Goal: Information Seeking & Learning: Find specific fact

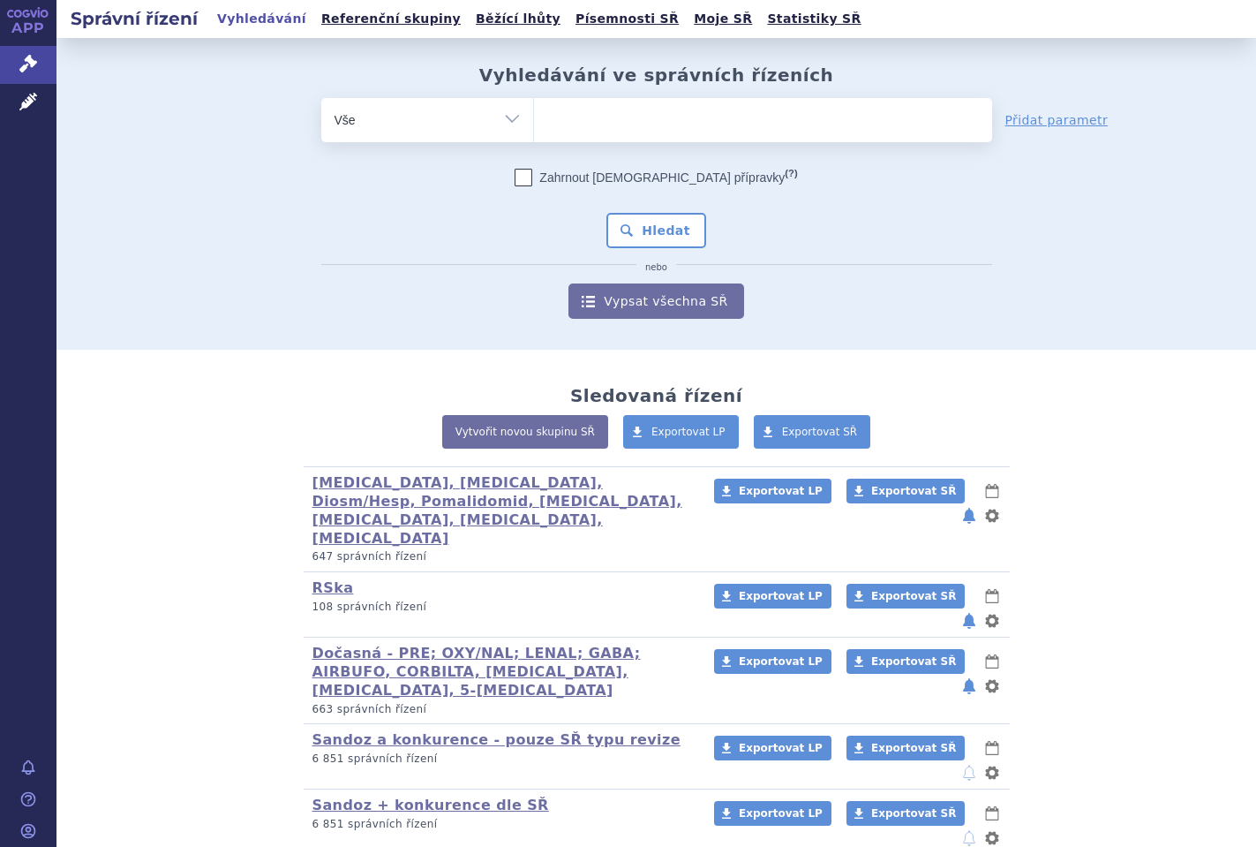
click at [818, 131] on ul at bounding box center [763, 116] width 458 height 37
click at [534, 131] on select at bounding box center [533, 119] width 1 height 44
type input "ju"
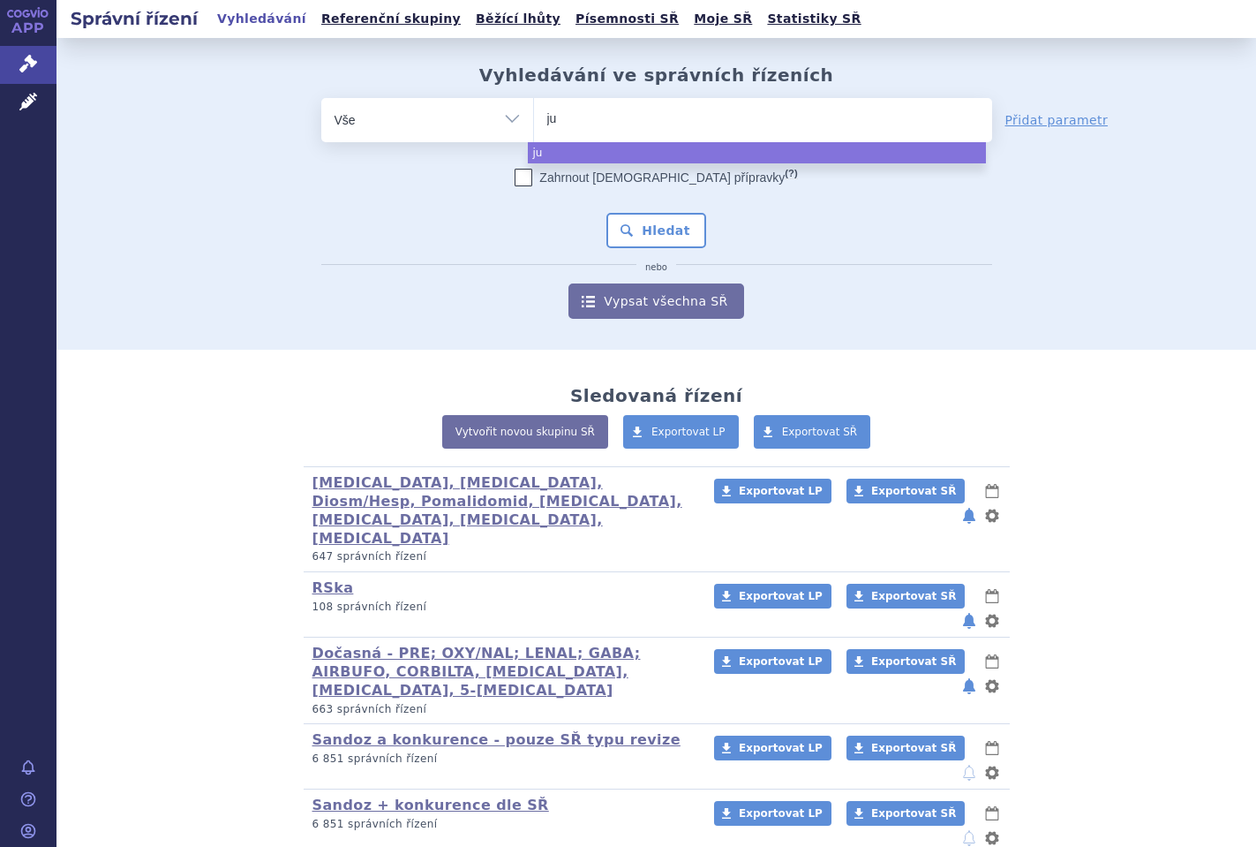
type input "jub"
type input "jubb"
type input "jubbont"
type input "jubbonti"
select select "jubbonti"
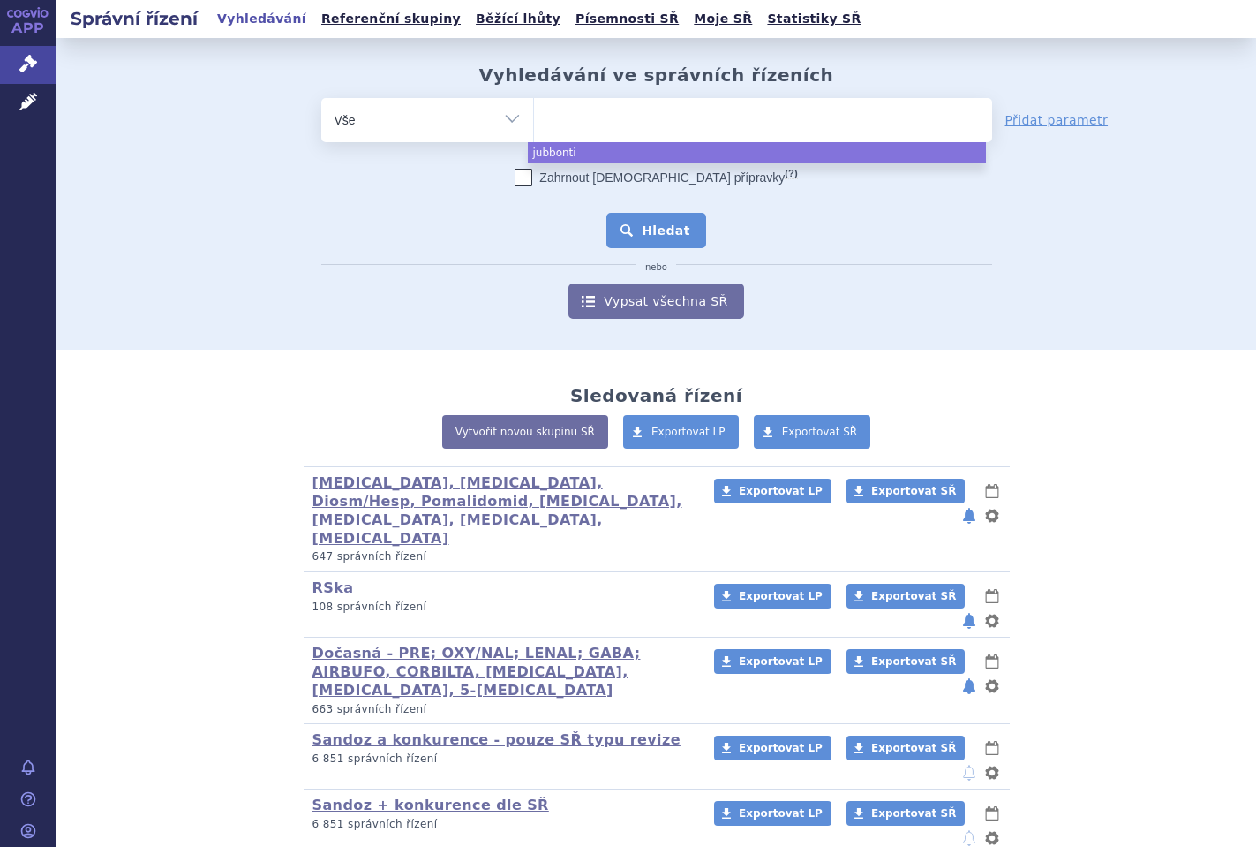
click at [658, 240] on button "Hledat" at bounding box center [656, 230] width 100 height 35
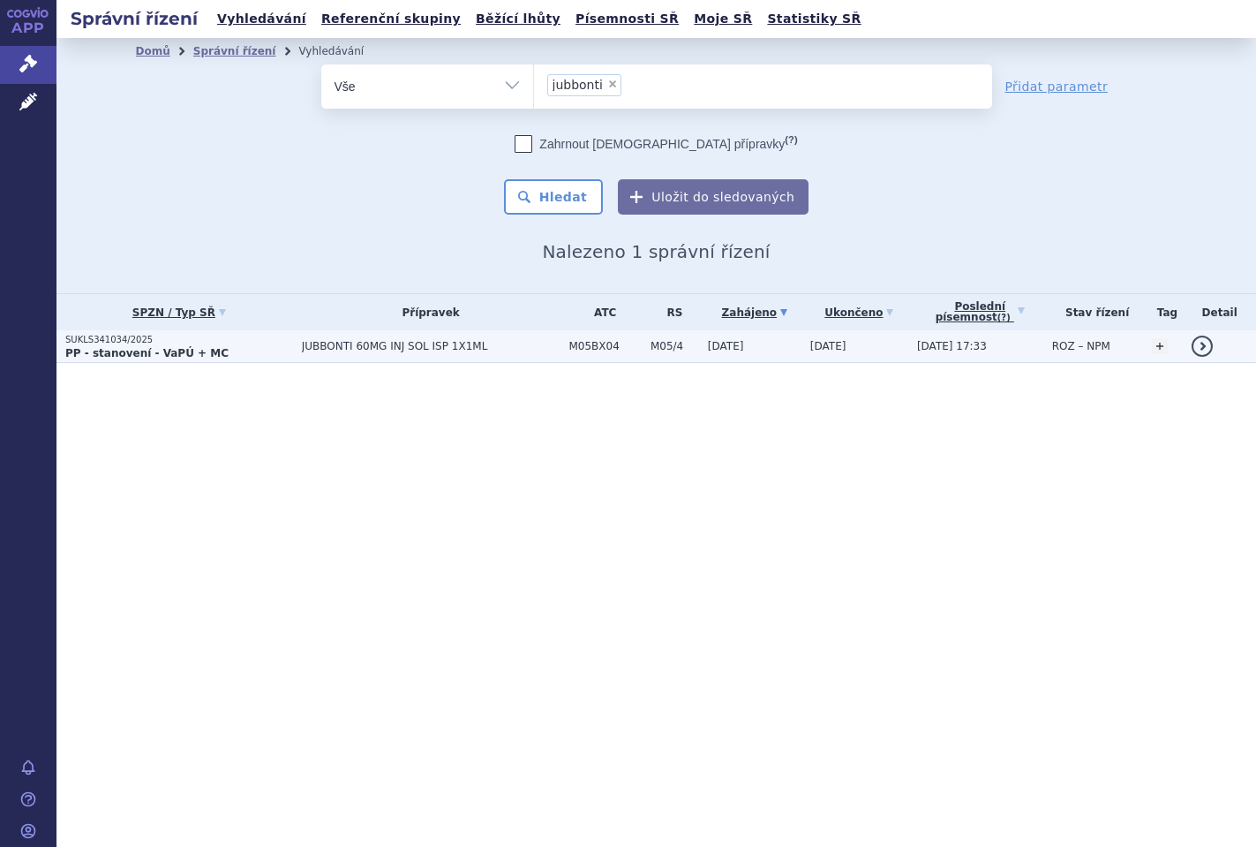
click at [224, 355] on p "PP - stanovení - VaPÚ + MC" at bounding box center [179, 353] width 228 height 14
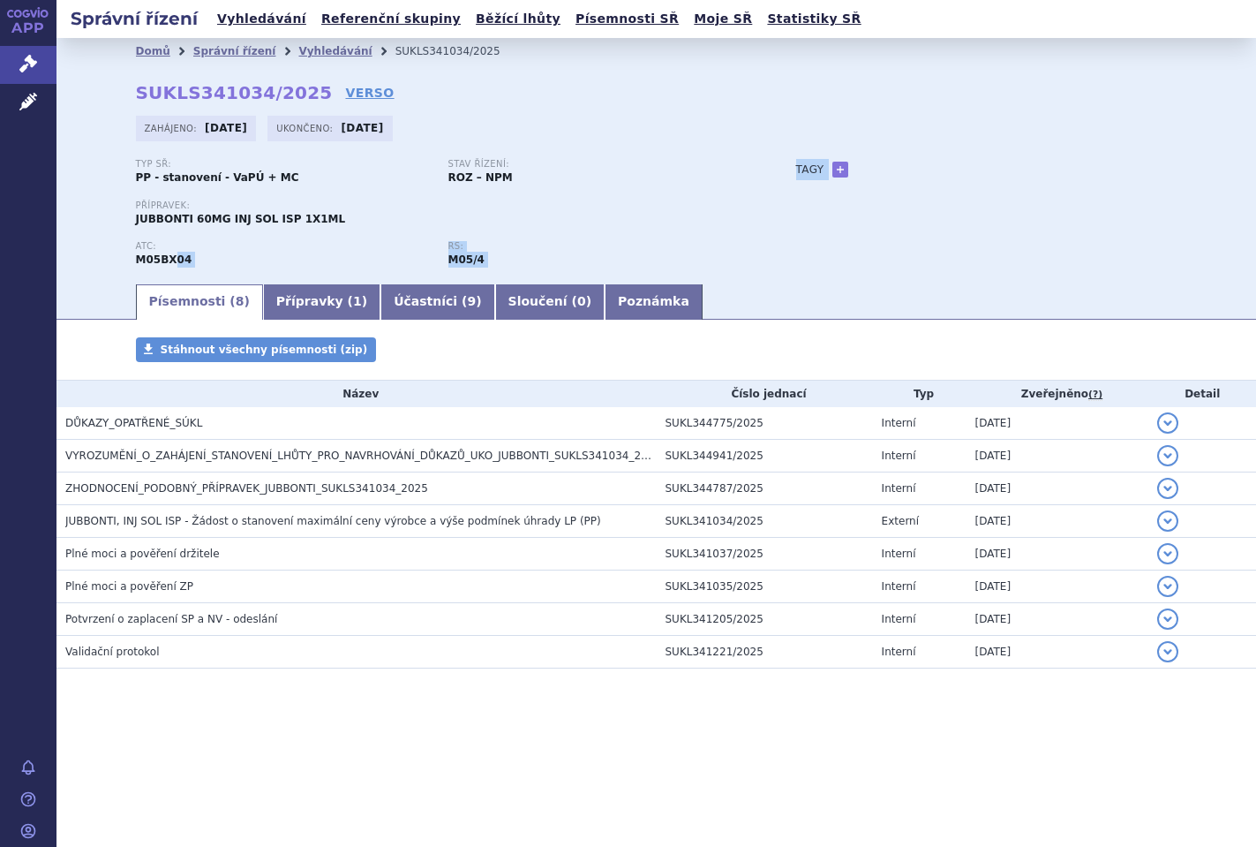
drag, startPoint x: 132, startPoint y: 263, endPoint x: 173, endPoint y: 264, distance: 40.6
click at [173, 264] on div "Domů Správní řízení Vyhledávání SUKLS341034/2025 SUKLS341034/2025 VERSO [GEOGRA…" at bounding box center [657, 172] width 1112 height 217
click at [105, 261] on div "Domů Správní řízení Vyhledávání SUKLS341034/2025 SUKLS341034/2025 VERSO Zahájen…" at bounding box center [657, 172] width 1112 height 217
drag, startPoint x: 134, startPoint y: 260, endPoint x: 185, endPoint y: 260, distance: 51.2
click at [166, 261] on div "Domů Správní řízení Vyhledávání SUKLS341034/2025 SUKLS341034/2025 VERSO Zahájen…" at bounding box center [657, 172] width 1112 height 217
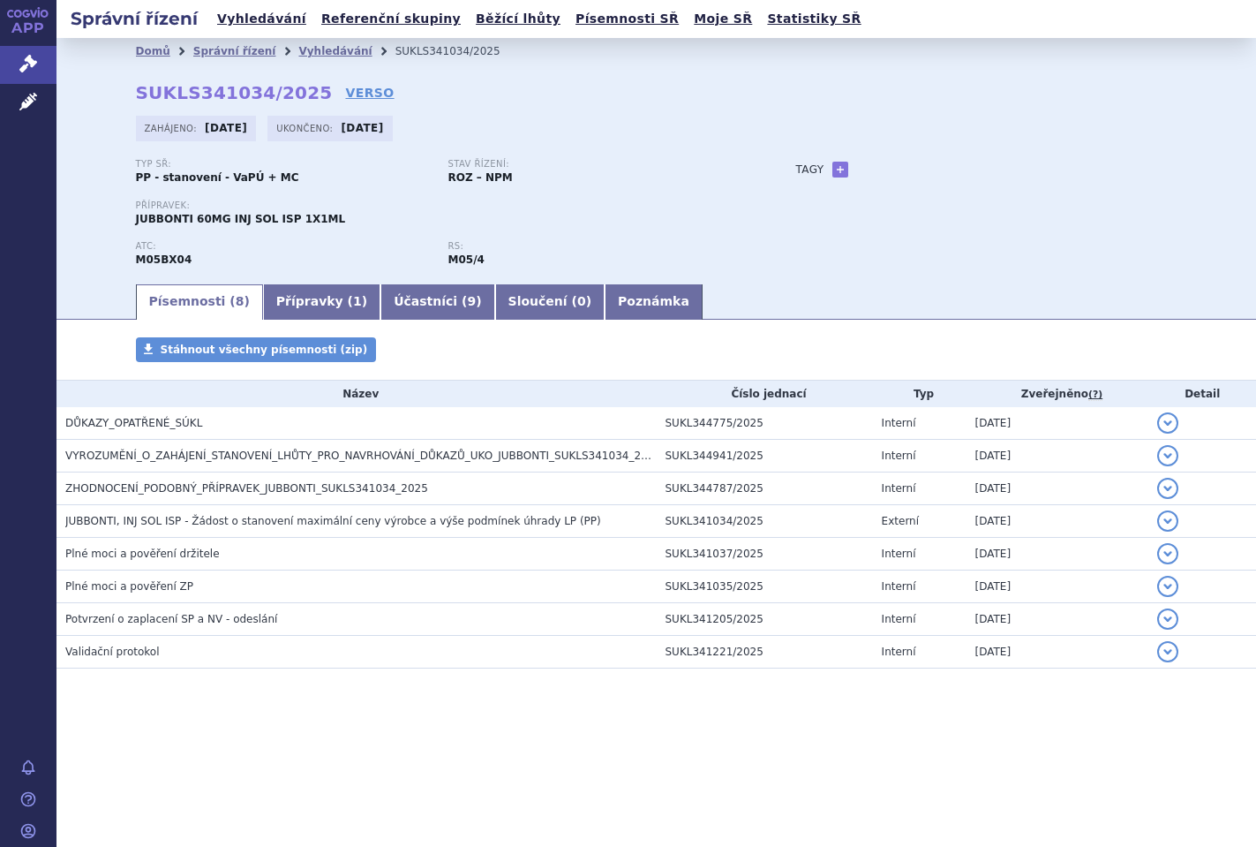
click at [191, 260] on div "ATC: M05BX04" at bounding box center [292, 254] width 312 height 26
drag, startPoint x: 191, startPoint y: 261, endPoint x: 136, endPoint y: 259, distance: 54.8
click at [137, 259] on div "ATC: M05BX04" at bounding box center [292, 254] width 312 height 26
copy strong "M05BX04"
click at [363, 49] on li "Vyhledávání" at bounding box center [346, 51] width 96 height 26
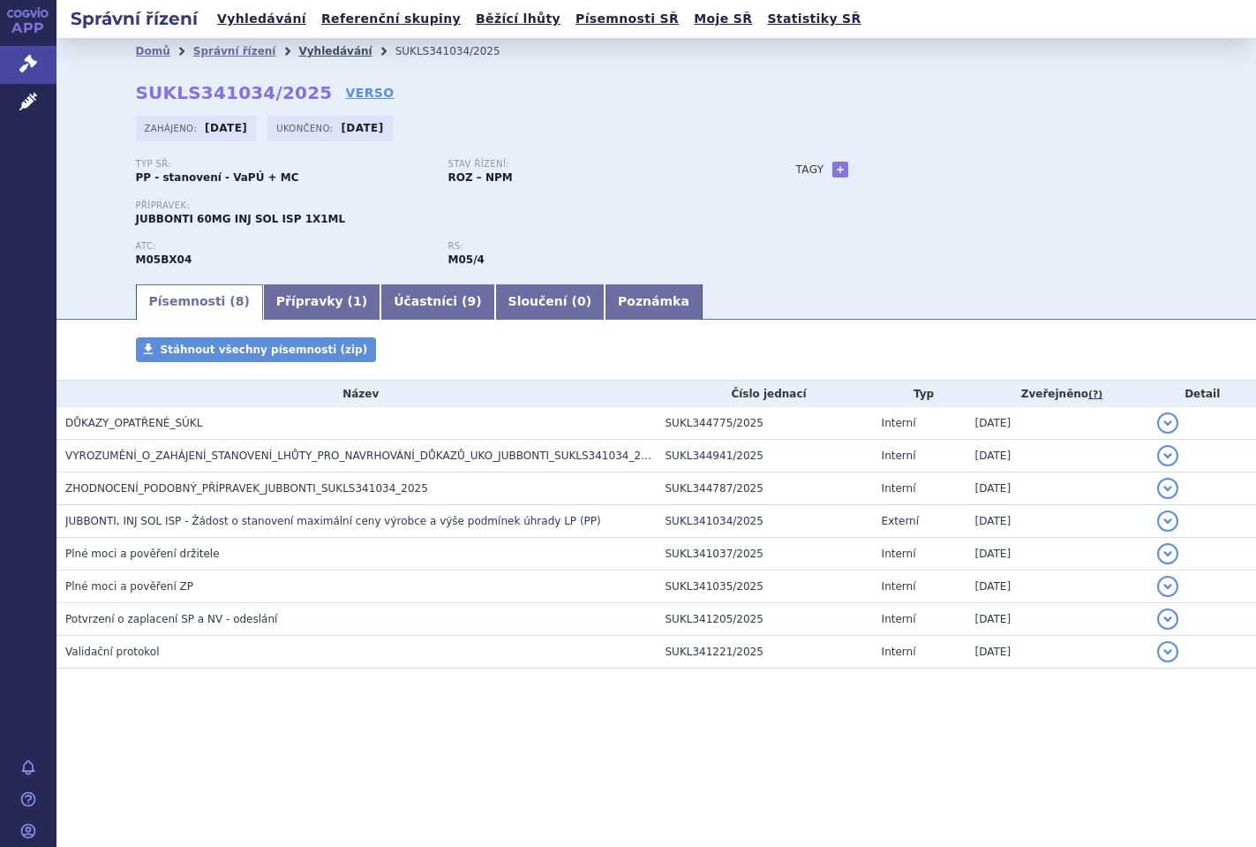
click at [345, 52] on link "Vyhledávání" at bounding box center [334, 51] width 73 height 12
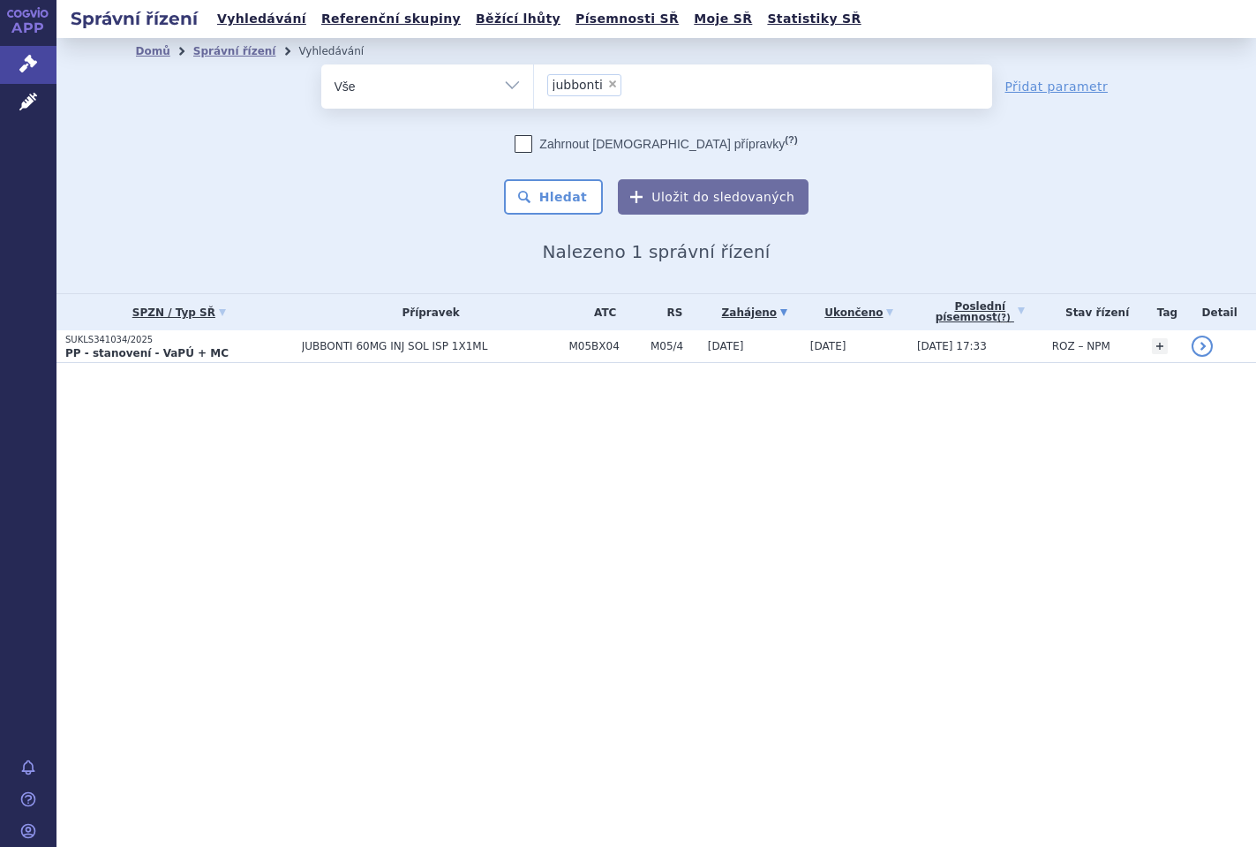
click at [611, 87] on span "×" at bounding box center [612, 84] width 11 height 11
click at [534, 87] on select "jubbonti" at bounding box center [533, 86] width 1 height 44
select select
select select "M05BX04"
click at [561, 209] on button "Hledat" at bounding box center [554, 196] width 100 height 35
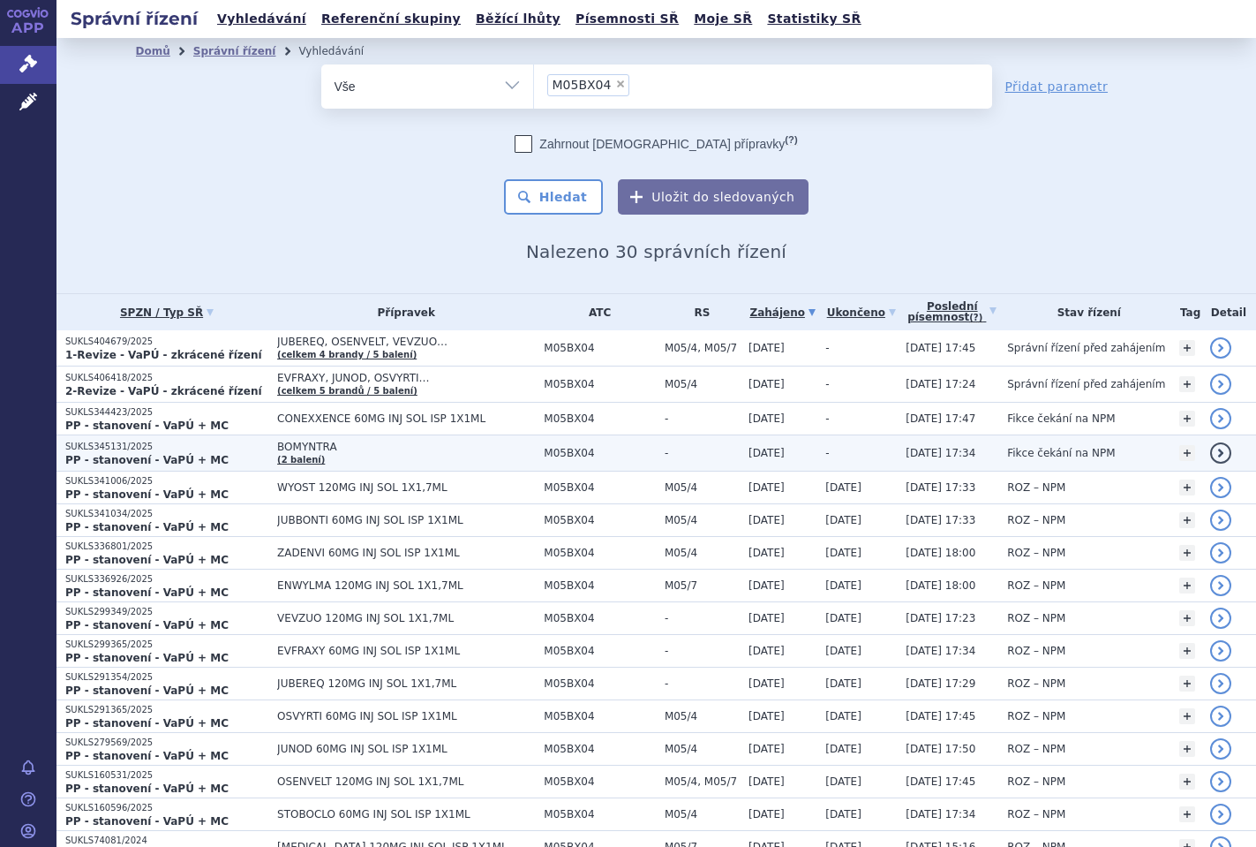
click at [304, 448] on span "BOMYNTRA" at bounding box center [406, 446] width 258 height 12
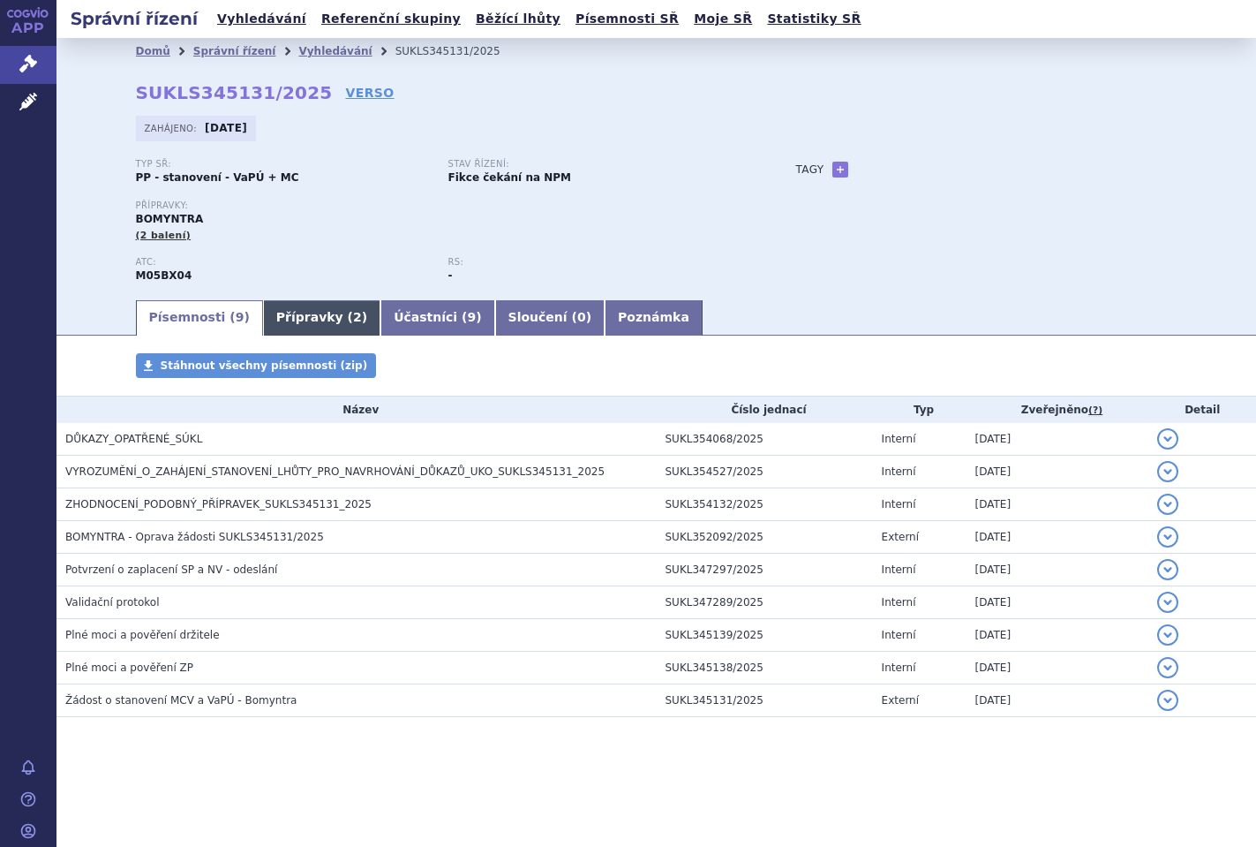
click at [328, 320] on link "Přípravky ( 2 )" at bounding box center [321, 317] width 117 height 35
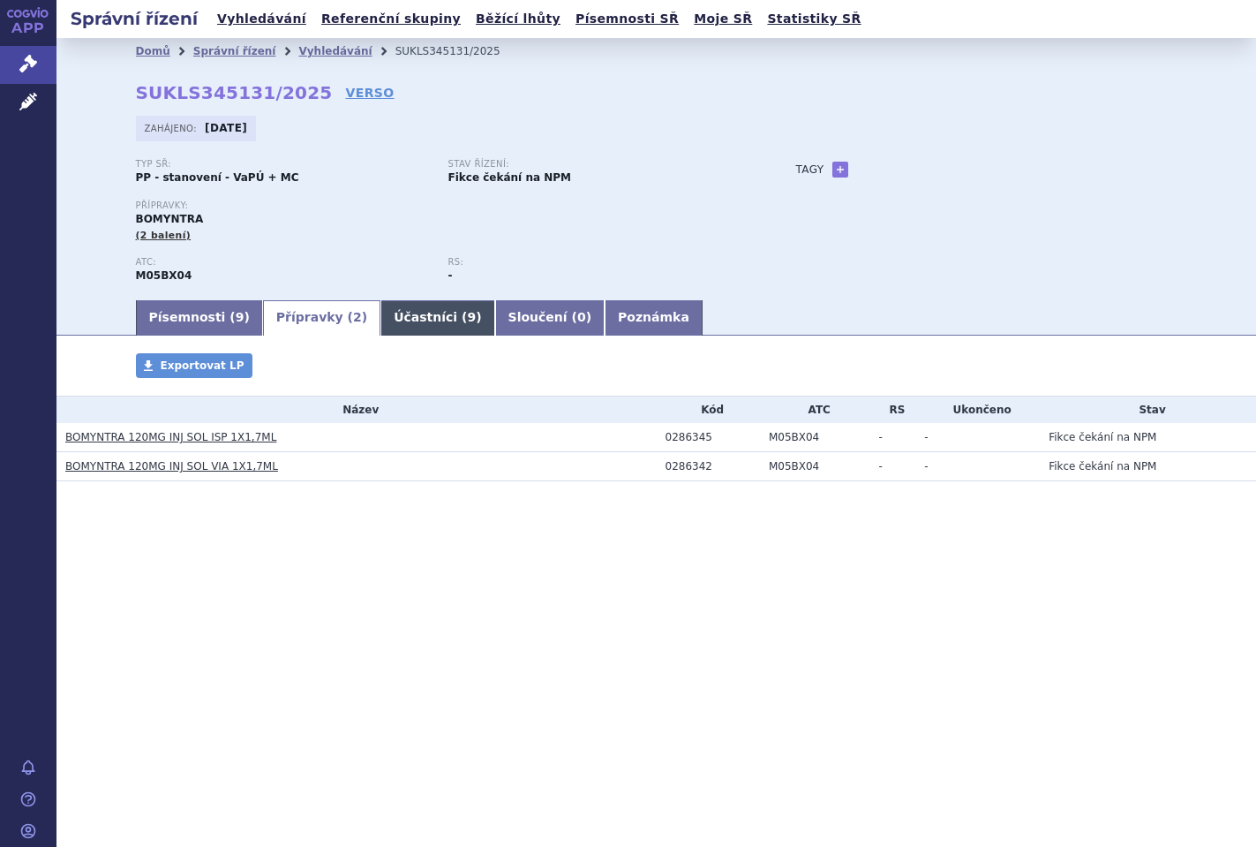
click at [411, 327] on link "Účastníci ( 9 )" at bounding box center [437, 317] width 114 height 35
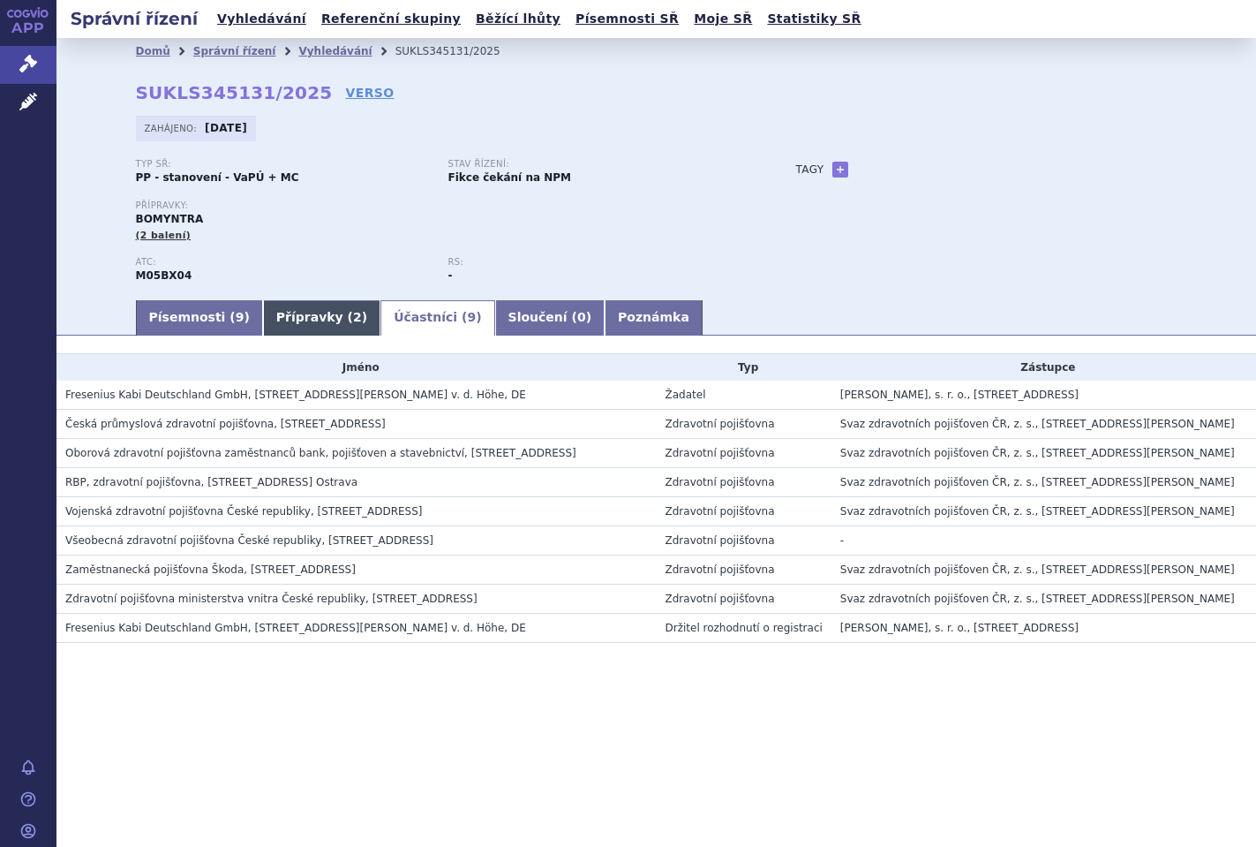
click at [291, 330] on link "Přípravky ( 2 )" at bounding box center [321, 317] width 117 height 35
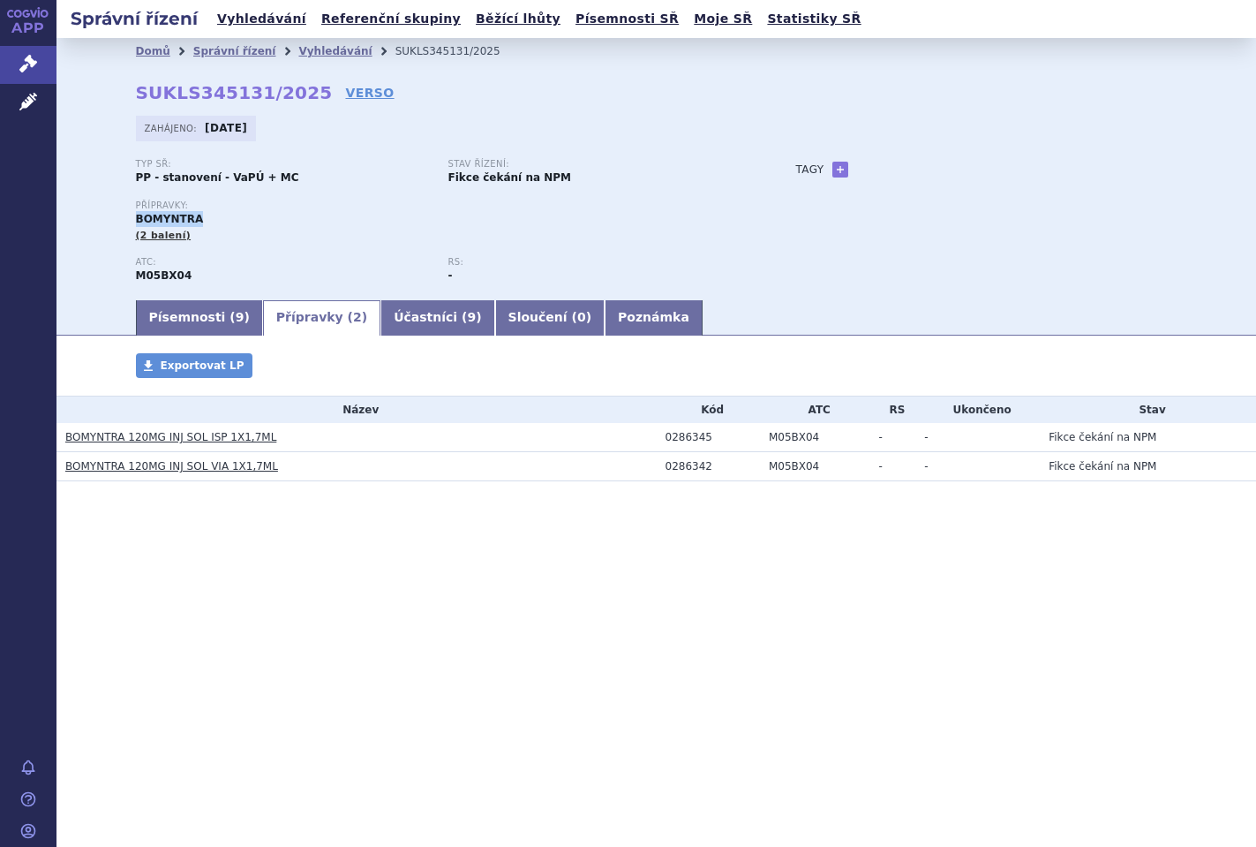
drag, startPoint x: 135, startPoint y: 217, endPoint x: 197, endPoint y: 220, distance: 61.8
click at [197, 220] on span "BOMYNTRA" at bounding box center [170, 219] width 68 height 12
copy span "BOMYNTRA"
click at [425, 314] on link "Účastníci ( 9 )" at bounding box center [437, 317] width 114 height 35
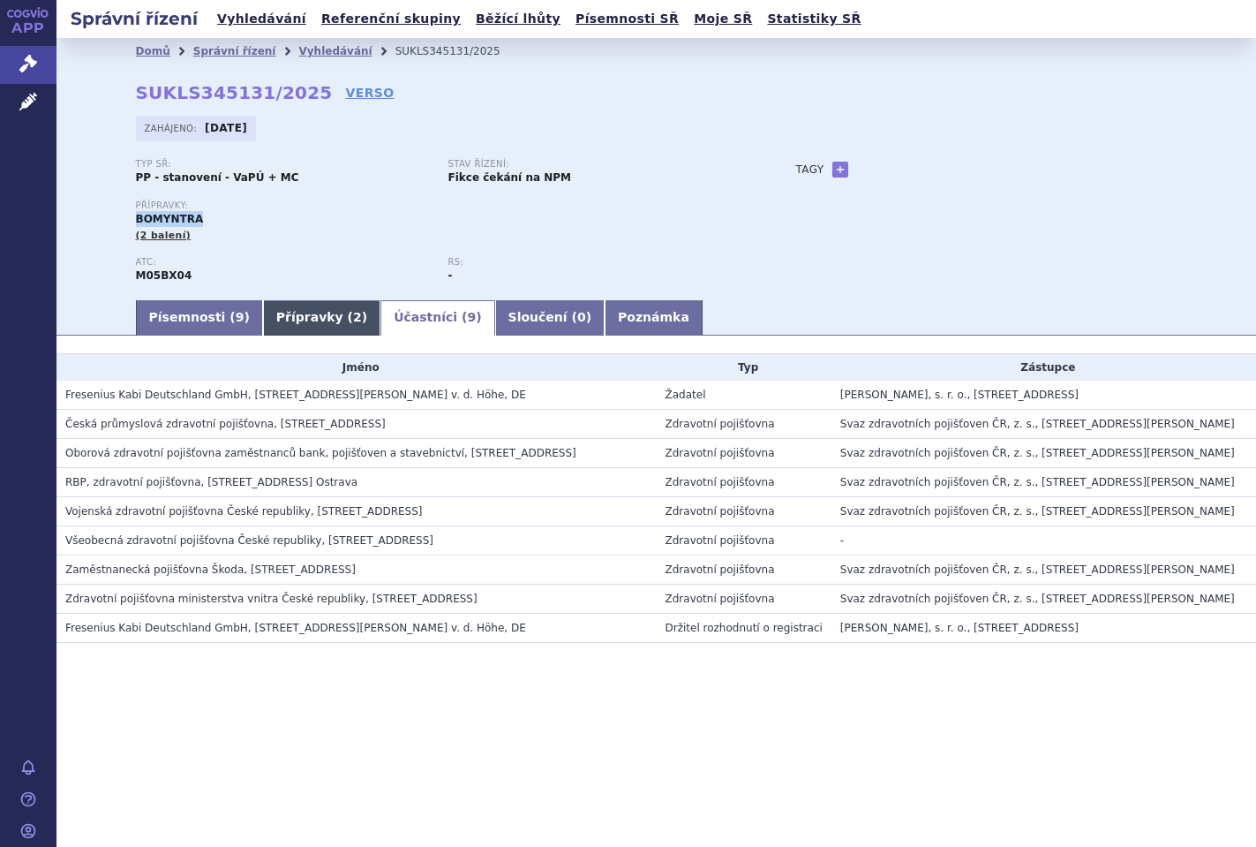
click at [311, 320] on link "Přípravky ( 2 )" at bounding box center [321, 317] width 117 height 35
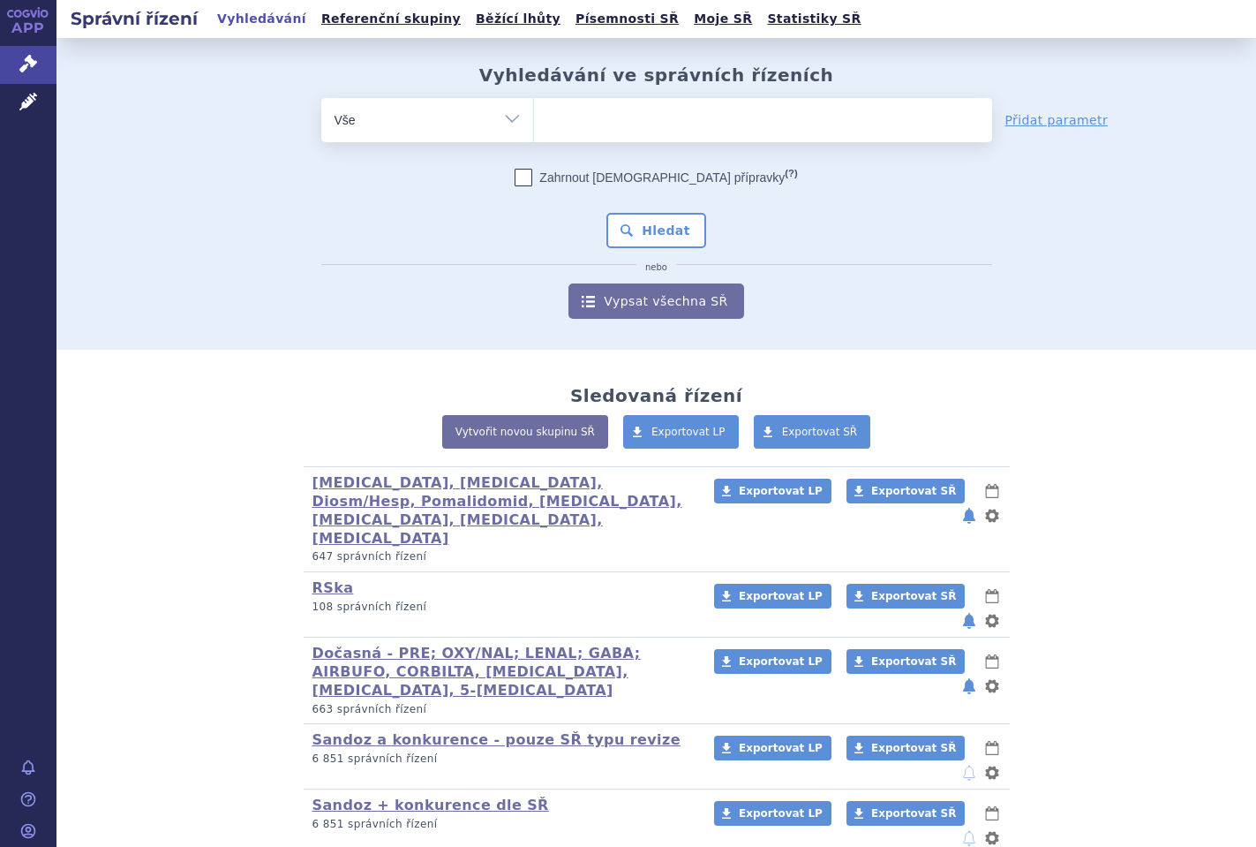
click at [613, 111] on ul at bounding box center [763, 116] width 458 height 37
click at [534, 111] on select at bounding box center [533, 119] width 1 height 44
select select "M05BX04"
click at [630, 223] on button "Hledat" at bounding box center [656, 230] width 100 height 35
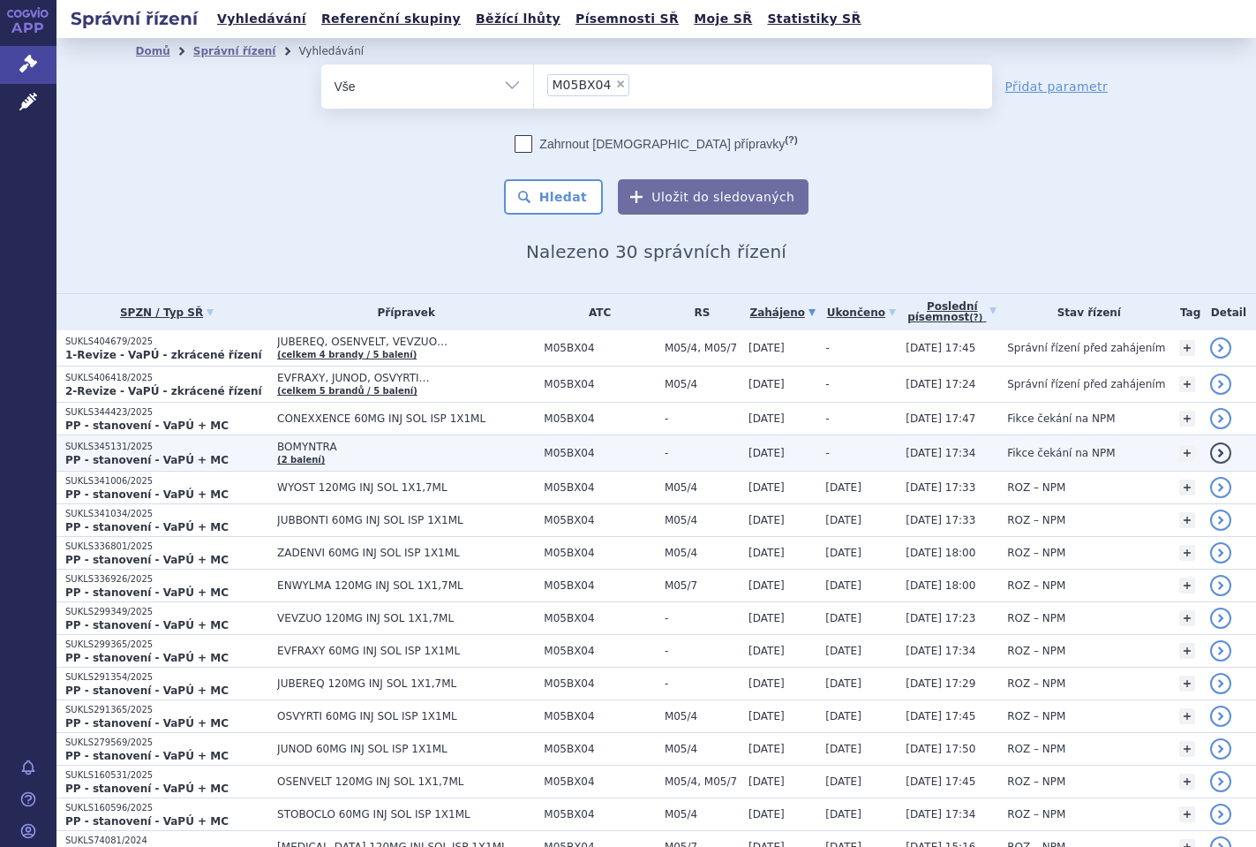
click at [180, 450] on p "SUKLS345131/2025" at bounding box center [166, 446] width 203 height 12
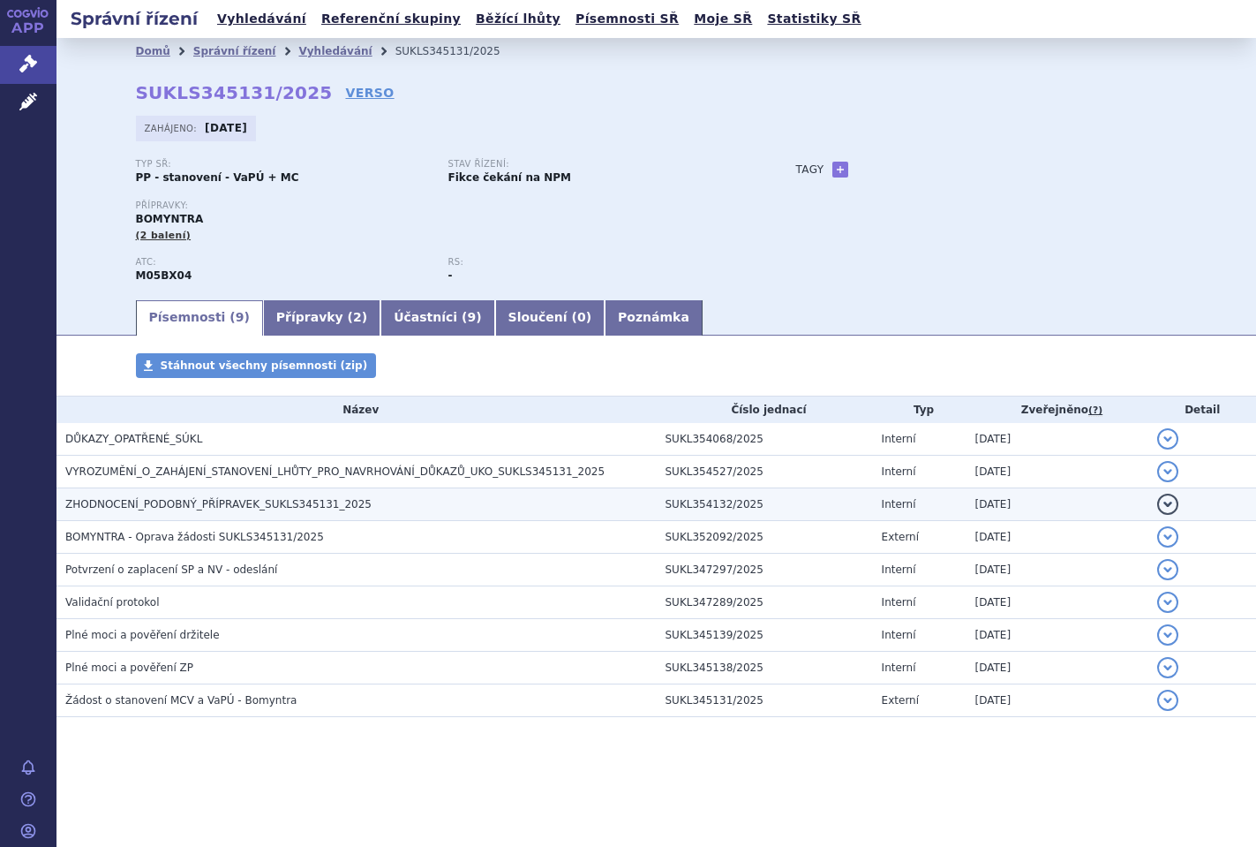
click at [161, 505] on span "ZHODNOCENÍ_PODOBNÝ_PŘÍPRAVEK_SUKLS345131_2025" at bounding box center [218, 504] width 306 height 12
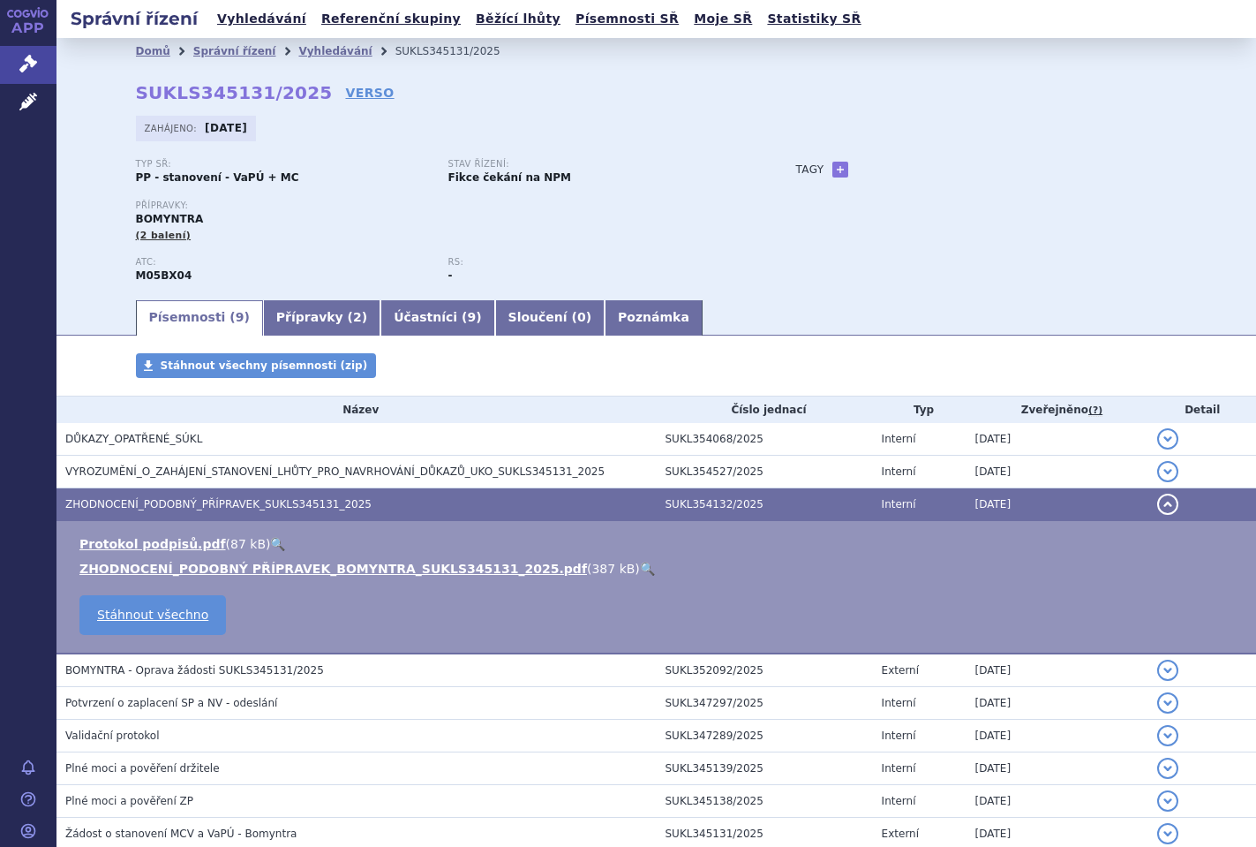
click at [640, 572] on link "🔍" at bounding box center [647, 568] width 15 height 14
click at [208, 503] on span "ZHODNOCENÍ_PODOBNÝ_PŘÍPRAVEK_SUKLS345131_2025" at bounding box center [218, 504] width 306 height 12
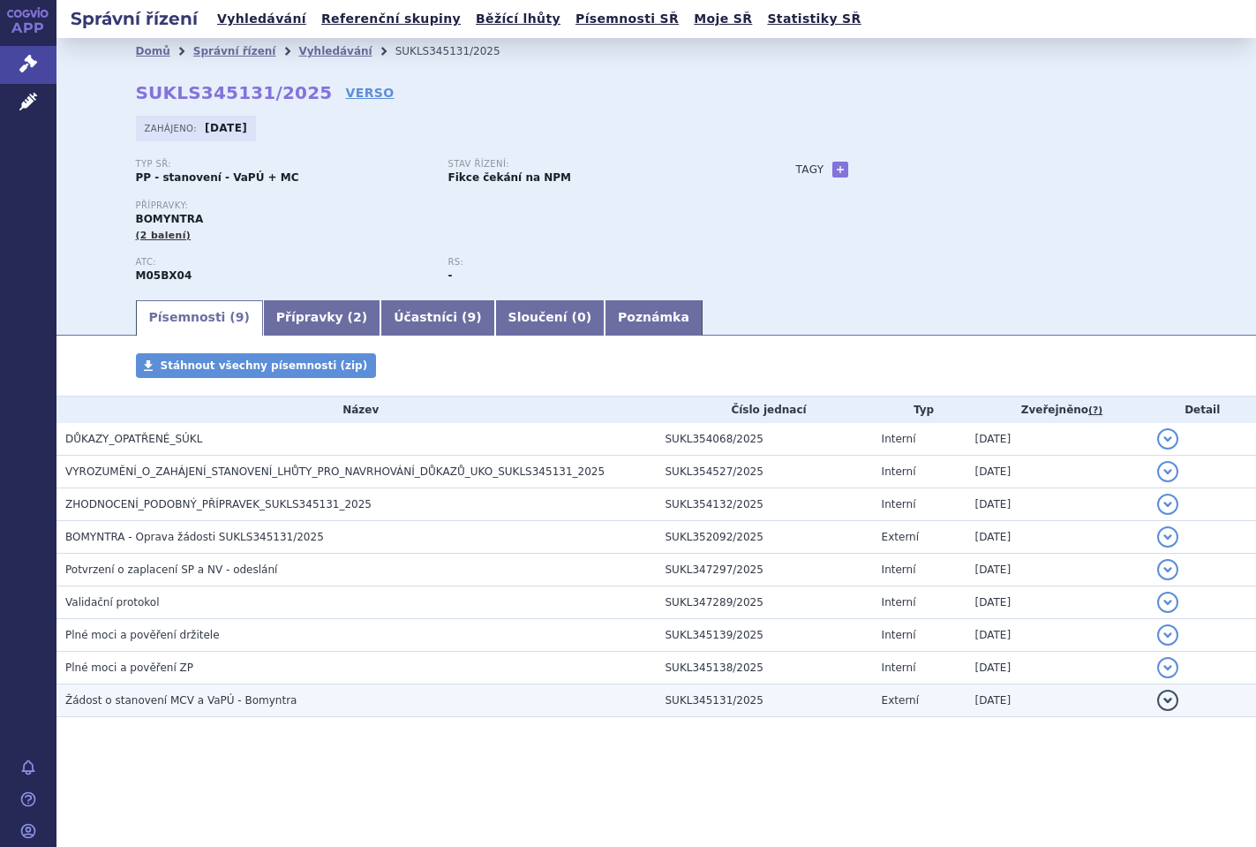
click at [277, 699] on span "Žádost o stanovení MCV a VaPÚ - Bomyntra" at bounding box center [180, 700] width 231 height 12
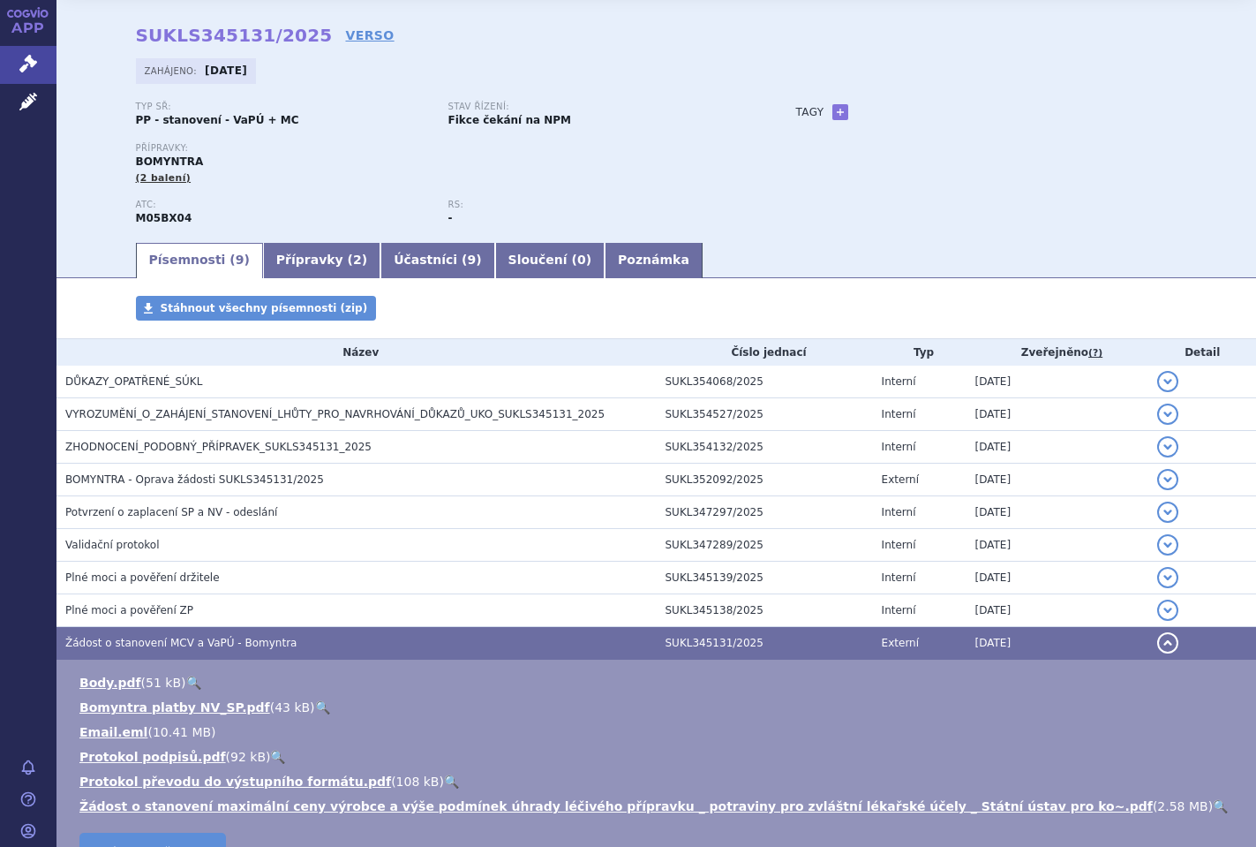
scroll to position [147, 0]
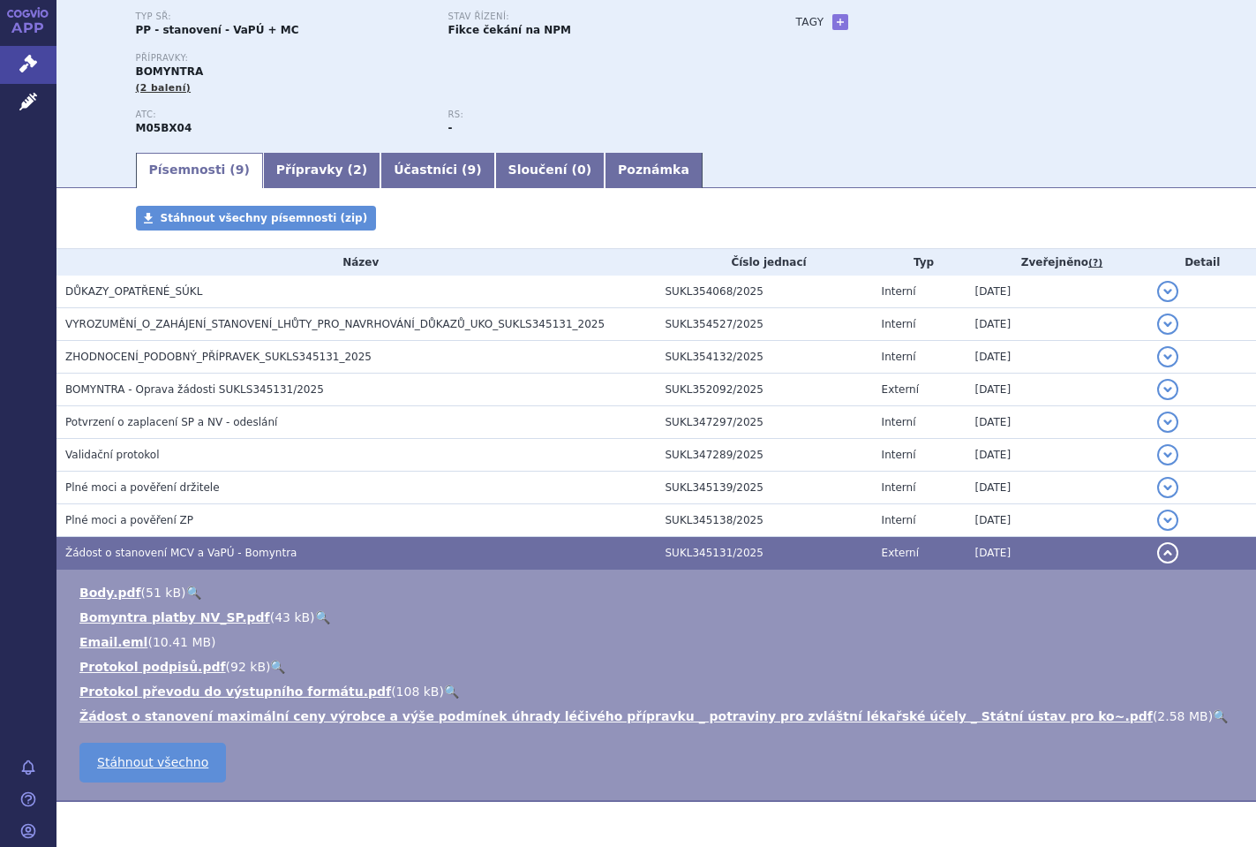
click at [1213, 719] on link "🔍" at bounding box center [1220, 716] width 15 height 14
